Goal: Task Accomplishment & Management: Use online tool/utility

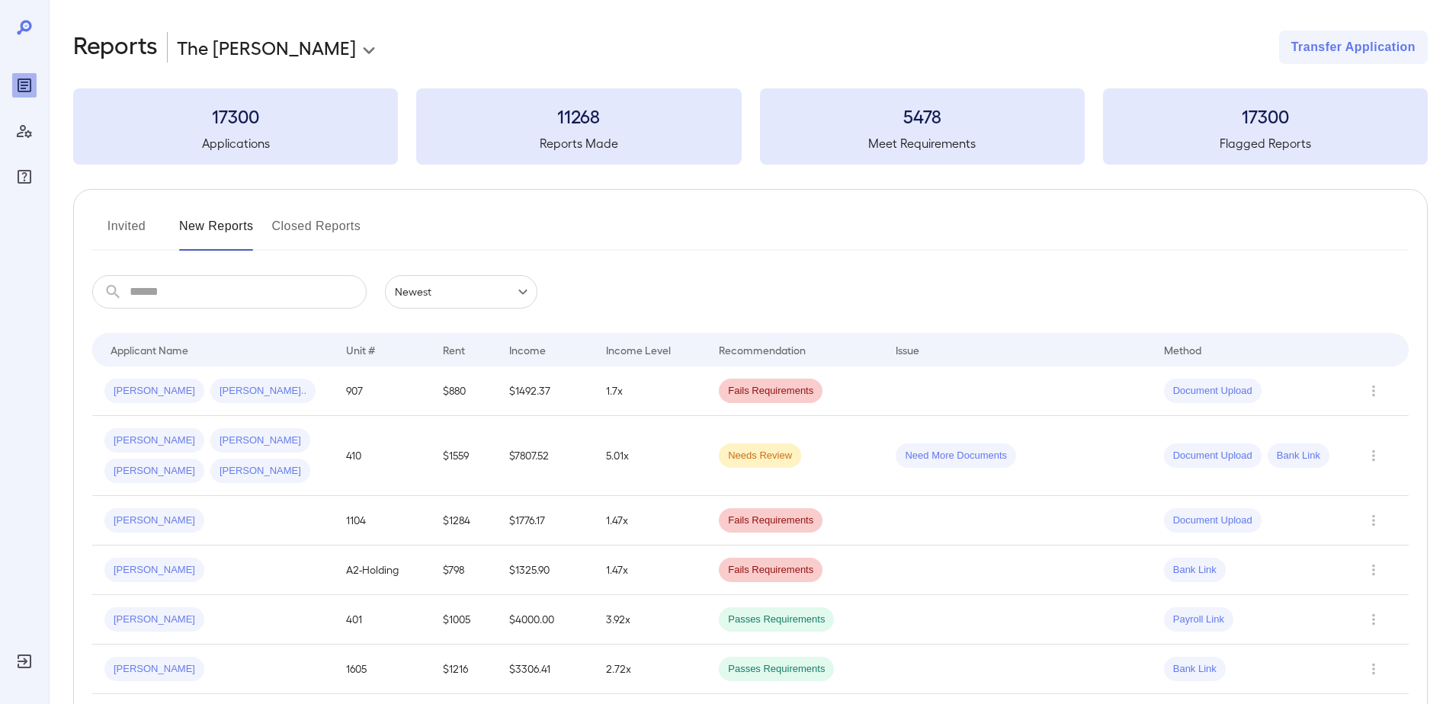
click at [126, 224] on button "Invited" at bounding box center [126, 232] width 69 height 37
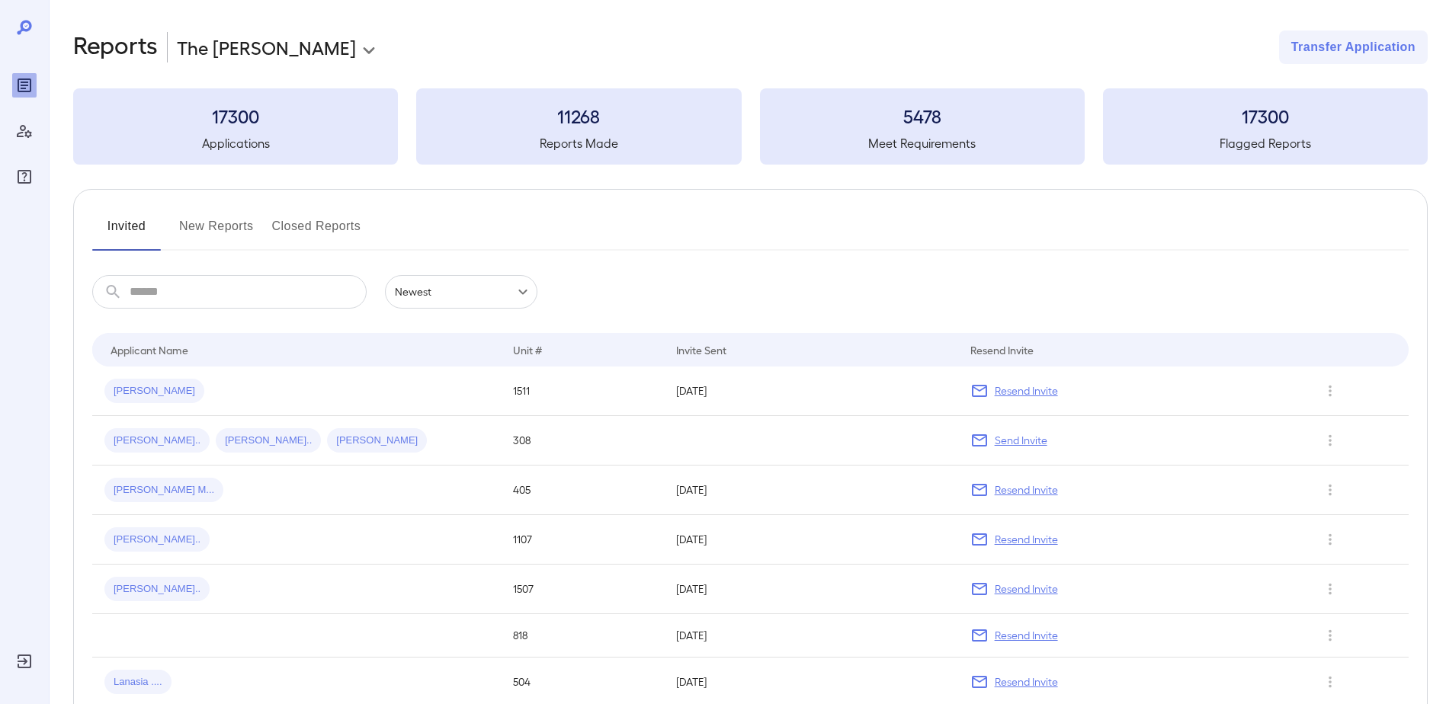
click at [219, 229] on button "New Reports" at bounding box center [216, 232] width 75 height 37
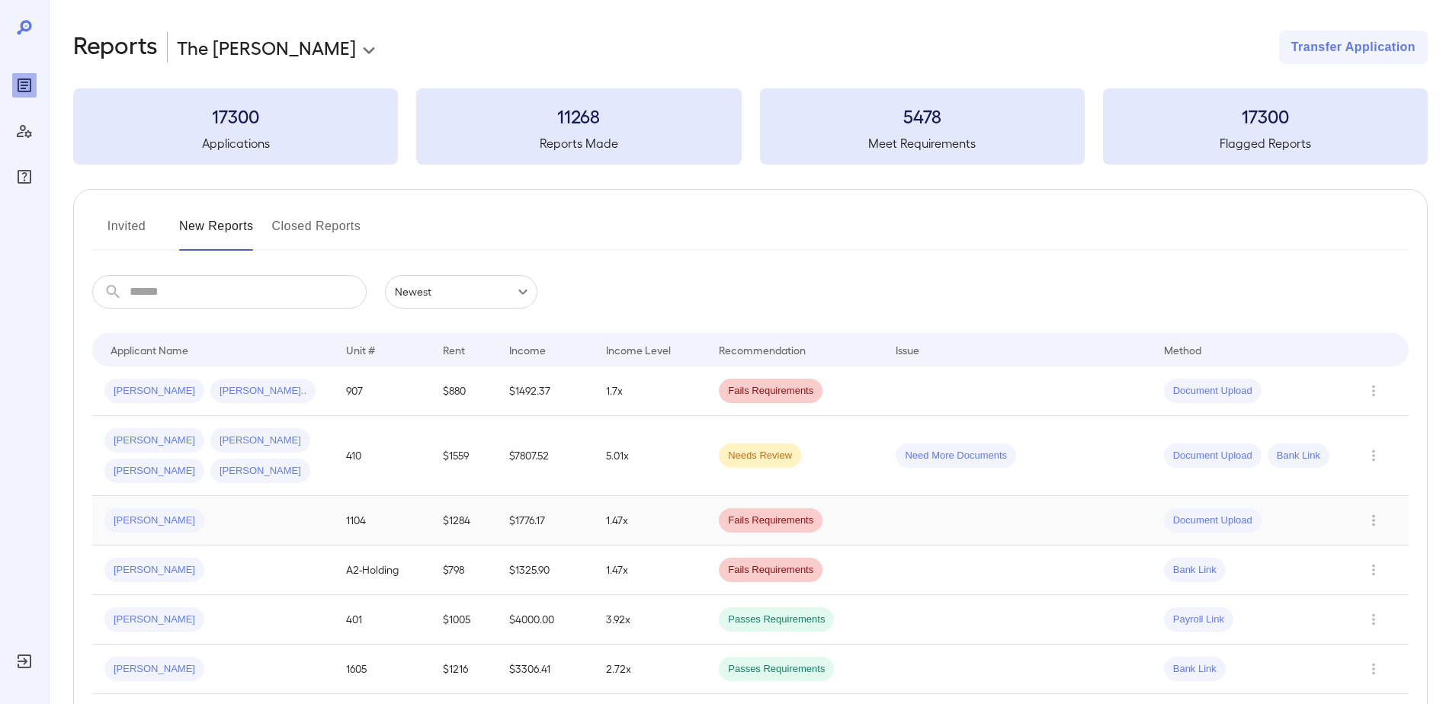
click at [142, 522] on span "[PERSON_NAME]" at bounding box center [154, 521] width 100 height 14
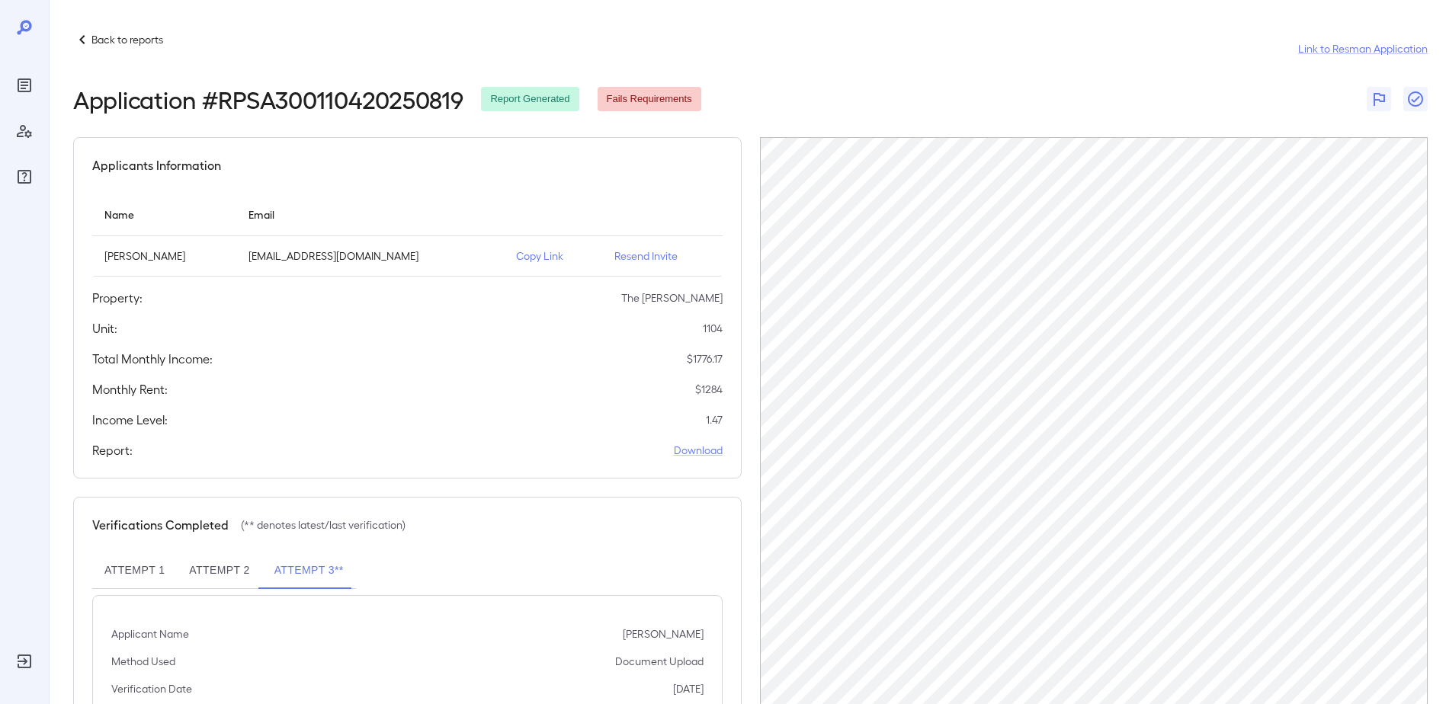
click at [524, 252] on p "Copy Link" at bounding box center [553, 255] width 74 height 15
